Goal: Task Accomplishment & Management: Manage account settings

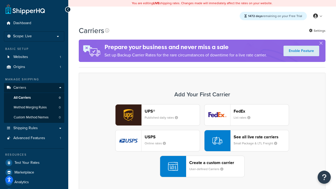
click at [202, 141] on div "UPS® Published daily rates FedEx List rates USPS Online rates See all live rate…" at bounding box center [201, 140] width 235 height 73
click at [261, 111] on header "FedEx" at bounding box center [260, 111] width 55 height 5
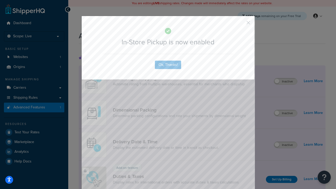
scroll to position [170, 0]
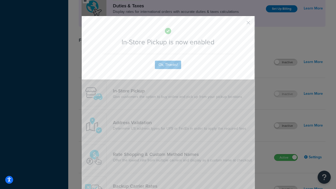
click at [240, 24] on button "button" at bounding box center [240, 24] width 1 height 1
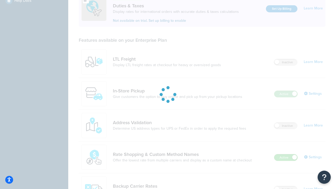
scroll to position [160, 0]
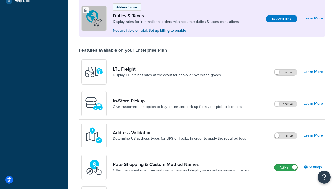
click at [285, 168] on label "Active" at bounding box center [285, 167] width 23 height 6
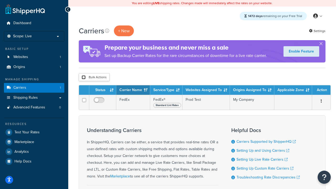
click at [83, 78] on input "checkbox" at bounding box center [84, 77] width 4 height 4
checkbox input "true"
click at [0, 0] on button "Delete" at bounding box center [0, 0] width 0 height 0
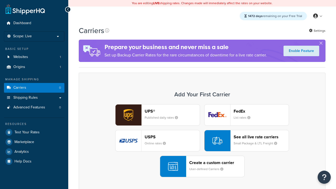
click at [202, 141] on div "UPS® Published daily rates FedEx List rates USPS Online rates See all live rate…" at bounding box center [201, 140] width 235 height 73
click at [261, 111] on header "FedEx" at bounding box center [260, 111] width 55 height 5
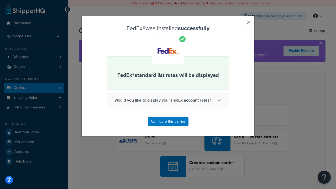
click at [240, 24] on button "button" at bounding box center [240, 24] width 1 height 1
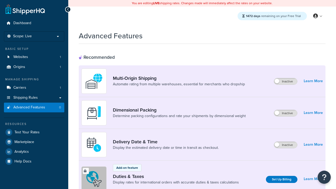
click at [34, 107] on span "Advanced Features" at bounding box center [29, 107] width 32 height 4
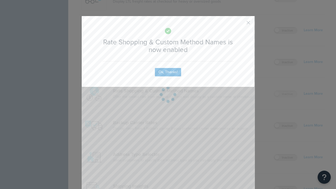
click at [240, 24] on button "button" at bounding box center [240, 24] width 1 height 1
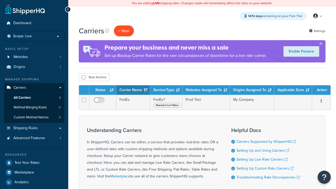
click at [124, 31] on button "+ New" at bounding box center [124, 30] width 20 height 11
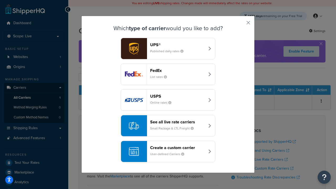
click at [168, 126] on div "See all live rate carriers Small Package & LTL Freight" at bounding box center [177, 125] width 55 height 13
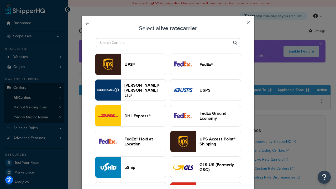
click at [205, 90] on header "USPS" at bounding box center [219, 90] width 41 height 5
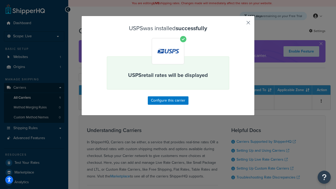
click at [240, 24] on button "button" at bounding box center [240, 24] width 1 height 1
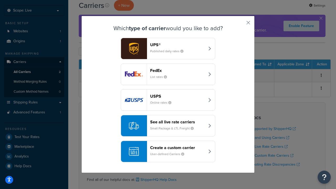
click at [168, 126] on div "See all live rate carriers Small Package & LTL Freight" at bounding box center [177, 125] width 55 height 13
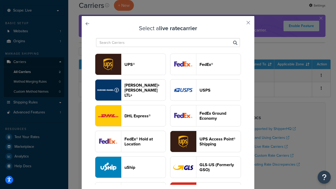
click at [205, 64] on header "FedEx®" at bounding box center [219, 64] width 41 height 5
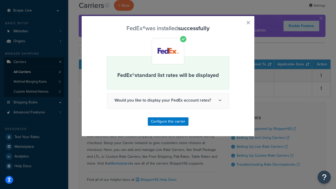
click at [240, 24] on button "button" at bounding box center [240, 24] width 1 height 1
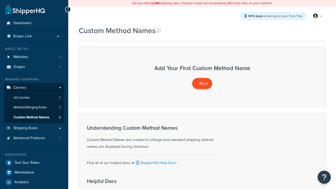
click at [202, 83] on span "+ New" at bounding box center [202, 83] width 12 height 6
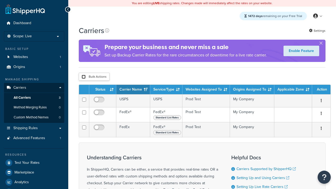
click at [83, 77] on input "checkbox" at bounding box center [84, 77] width 4 height 4
checkbox input "true"
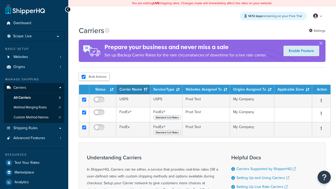
click at [0, 0] on button "Delete" at bounding box center [0, 0] width 0 height 0
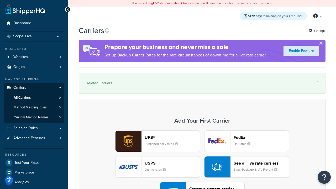
click at [202, 152] on div "UPS® Published daily rates FedEx List rates USPS Online rates See all live rate…" at bounding box center [201, 166] width 235 height 73
click at [202, 186] on div "Create a custom carrier User-defined Carriers" at bounding box center [216, 192] width 55 height 13
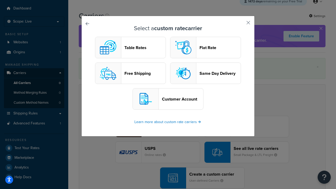
click at [205, 48] on header "Flat Rate" at bounding box center [219, 47] width 41 height 5
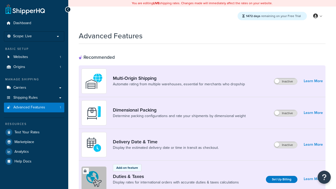
scroll to position [234, 0]
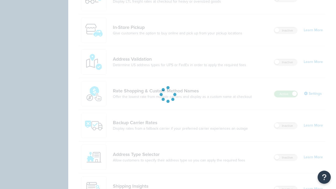
scroll to position [0, 0]
